Goal: Contribute content: Add original content to the website for others to see

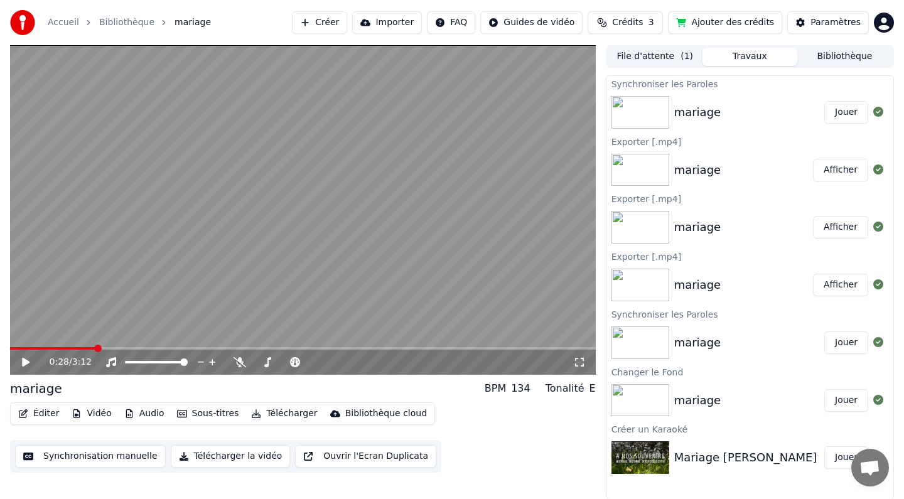
scroll to position [1, 0]
click at [859, 112] on button "Jouer" at bounding box center [846, 111] width 44 height 23
click at [28, 358] on icon at bounding box center [26, 362] width 6 height 8
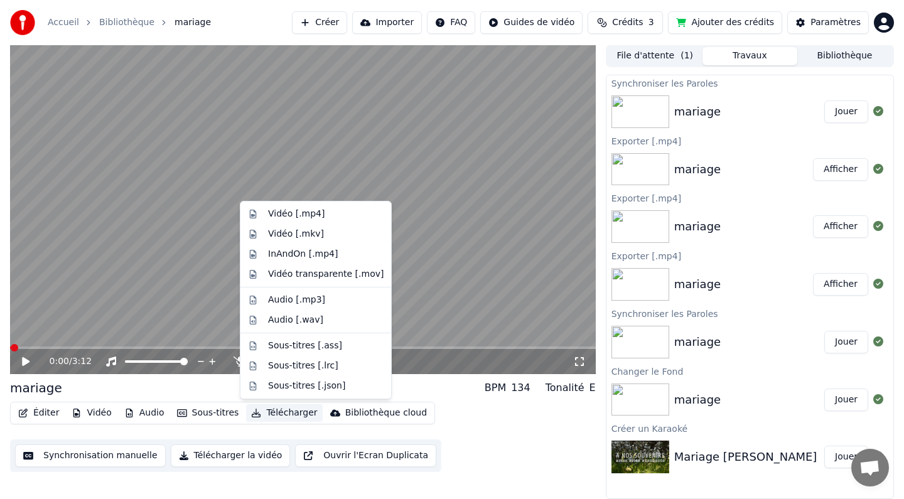
click at [270, 412] on button "Télécharger" at bounding box center [284, 413] width 76 height 18
click at [312, 208] on div "Vidéo [.mp4]" at bounding box center [296, 214] width 56 height 13
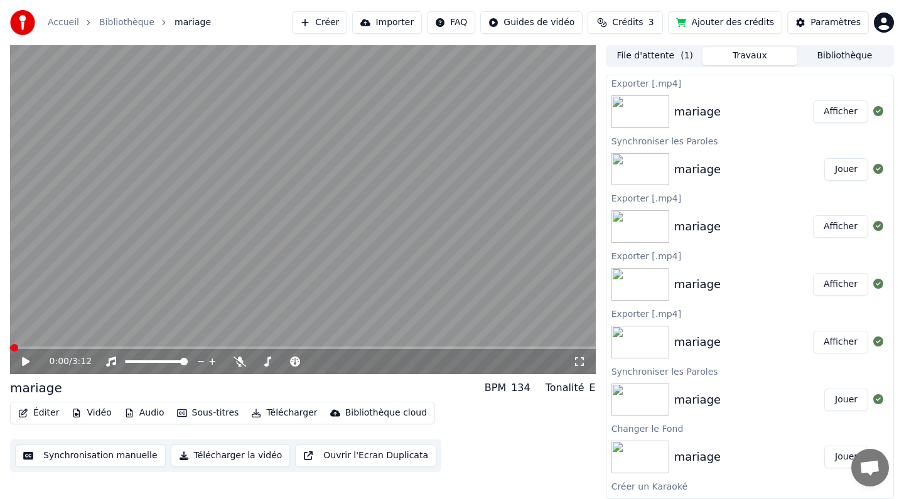
click at [265, 414] on button "Télécharger" at bounding box center [284, 413] width 76 height 18
click at [548, 435] on div "Éditer Vidéo Audio Sous-titres Télécharger Bibliothèque cloud Synchronisation m…" at bounding box center [302, 437] width 585 height 70
click at [829, 115] on button "Afficher" at bounding box center [840, 111] width 55 height 23
click at [25, 415] on icon "button" at bounding box center [23, 412] width 10 height 9
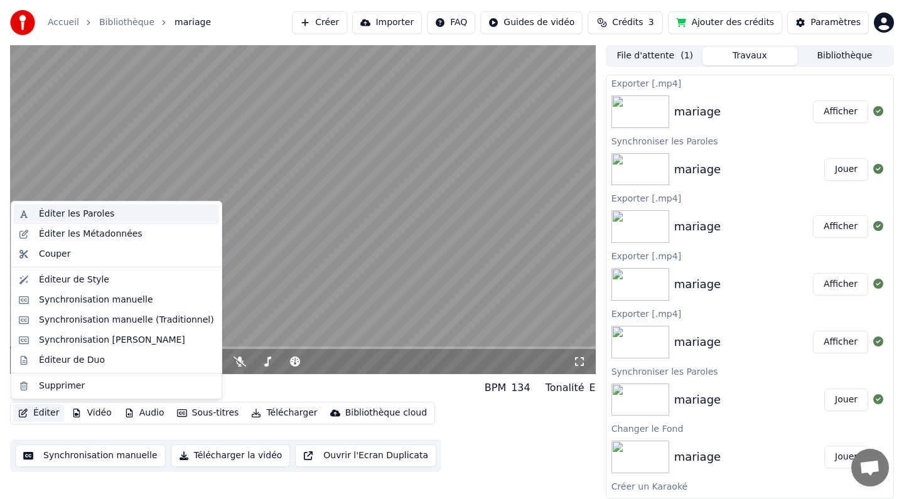
click at [102, 221] on div "Éditer les Paroles" at bounding box center [116, 214] width 205 height 20
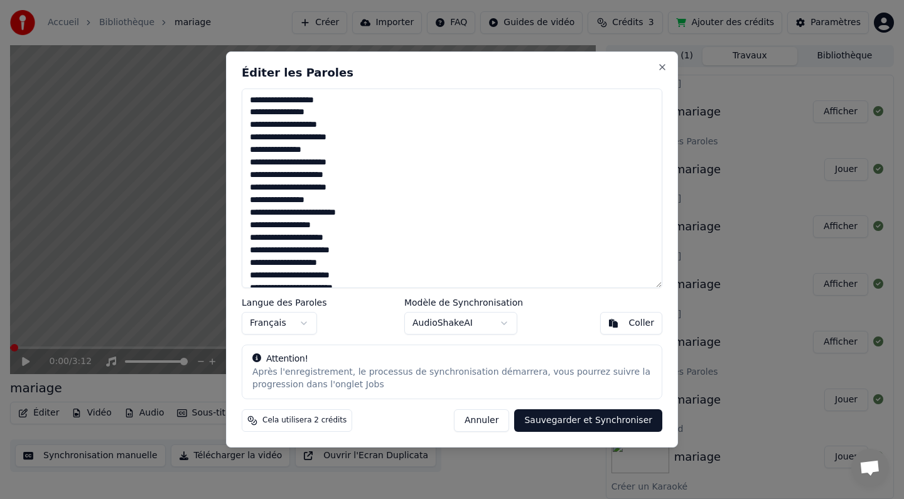
drag, startPoint x: 397, startPoint y: 277, endPoint x: 204, endPoint y: -29, distance: 362.3
click at [204, 0] on html "Accueil Bibliothèque mariage Créer Importer FAQ Guides de vidéo Crédits 3 Ajout…" at bounding box center [452, 248] width 904 height 499
click at [486, 222] on textarea at bounding box center [452, 188] width 420 height 200
drag, startPoint x: 385, startPoint y: 233, endPoint x: 277, endPoint y: 167, distance: 127.3
click at [277, 167] on textarea at bounding box center [452, 188] width 420 height 200
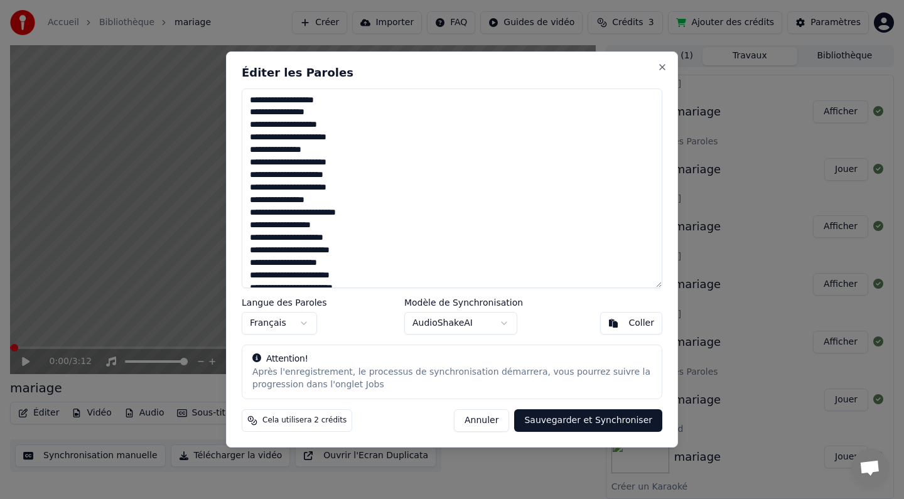
click at [361, 160] on textarea at bounding box center [452, 188] width 420 height 200
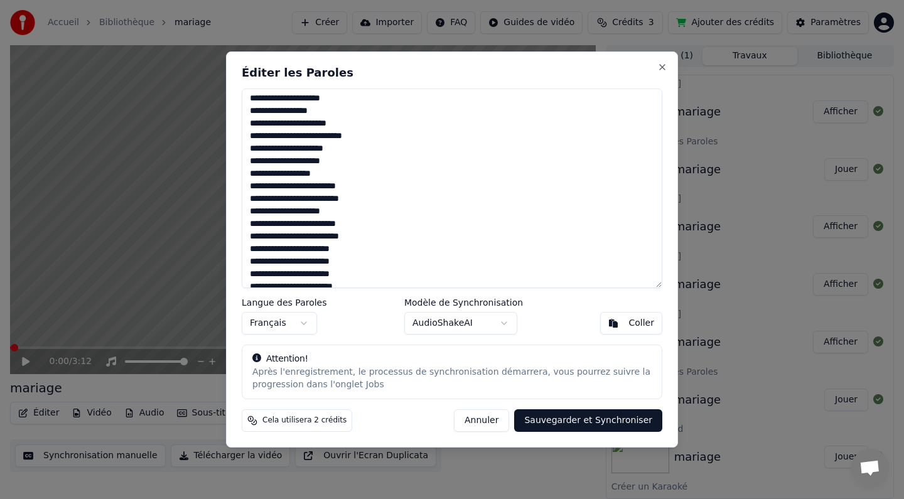
scroll to position [991, 0]
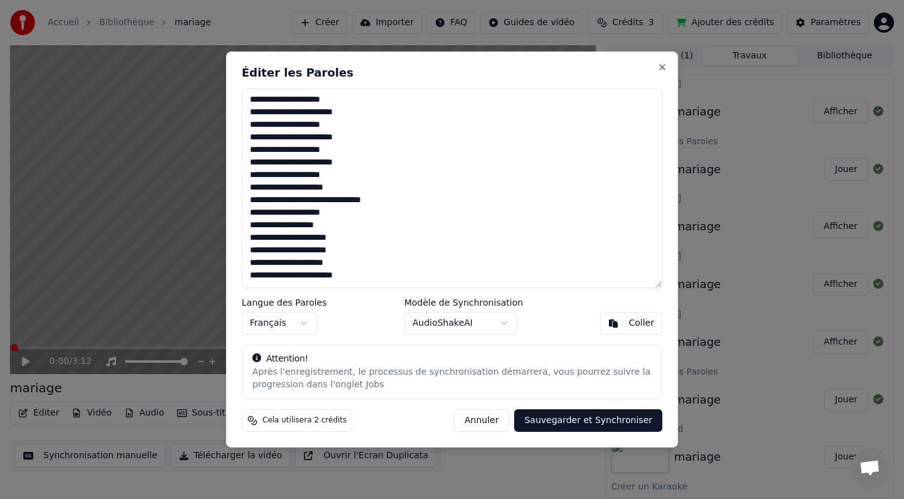
drag, startPoint x: 249, startPoint y: 99, endPoint x: 349, endPoint y: 434, distance: 350.4
click at [349, 434] on div "Éditer les Paroles Langue des Paroles Français Modèle de Synchronisation AudioS…" at bounding box center [452, 249] width 452 height 397
click at [528, 202] on textarea at bounding box center [452, 188] width 420 height 200
click at [496, 417] on button "Annuler" at bounding box center [481, 420] width 55 height 23
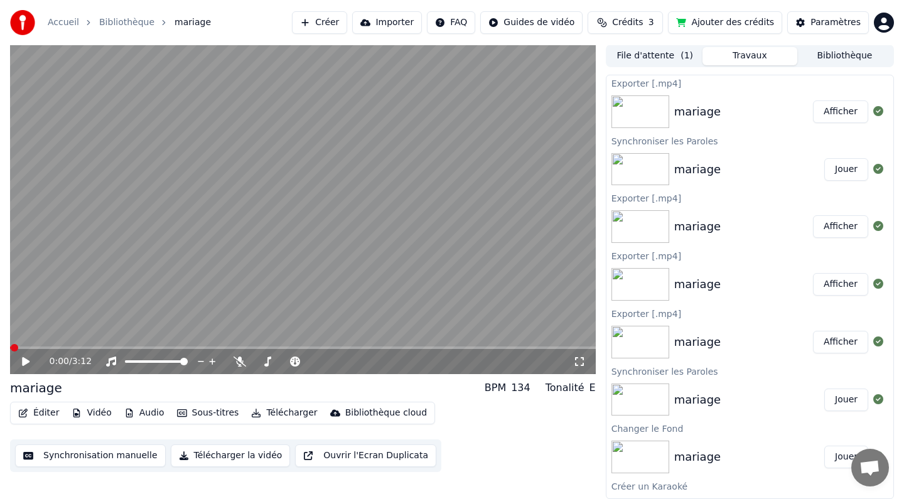
click at [24, 413] on icon "button" at bounding box center [23, 412] width 10 height 9
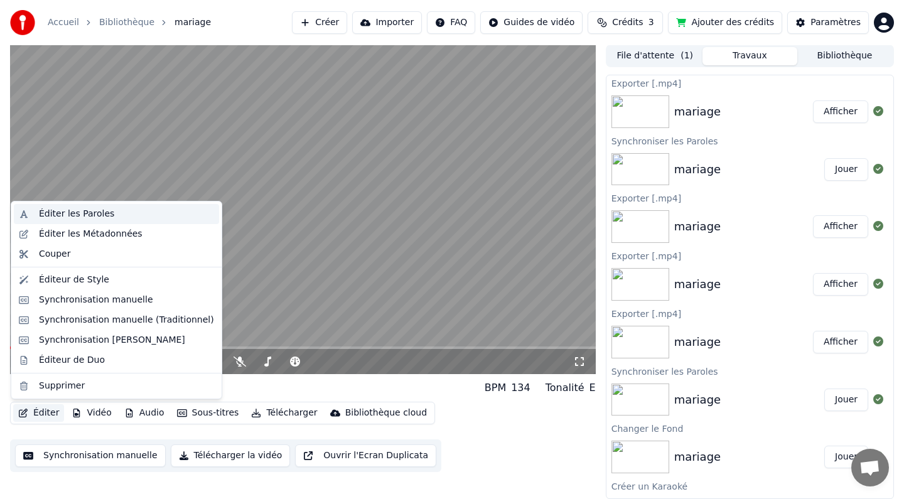
click at [132, 213] on div "Éditer les Paroles" at bounding box center [126, 214] width 175 height 13
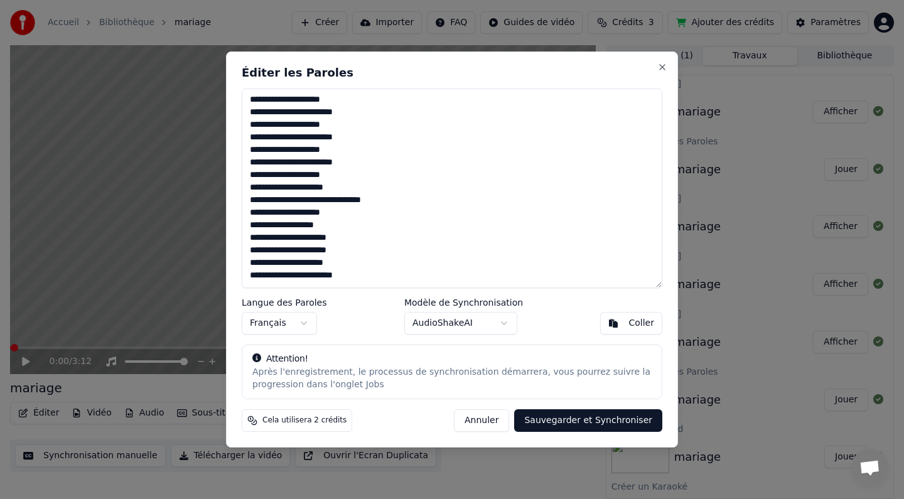
drag, startPoint x: 250, startPoint y: 99, endPoint x: 366, endPoint y: 363, distance: 288.0
click at [366, 363] on div "Éditer les Paroles Langue des Paroles Français Modèle de Synchronisation AudioS…" at bounding box center [452, 249] width 452 height 397
click at [661, 66] on button "Close" at bounding box center [662, 67] width 10 height 10
